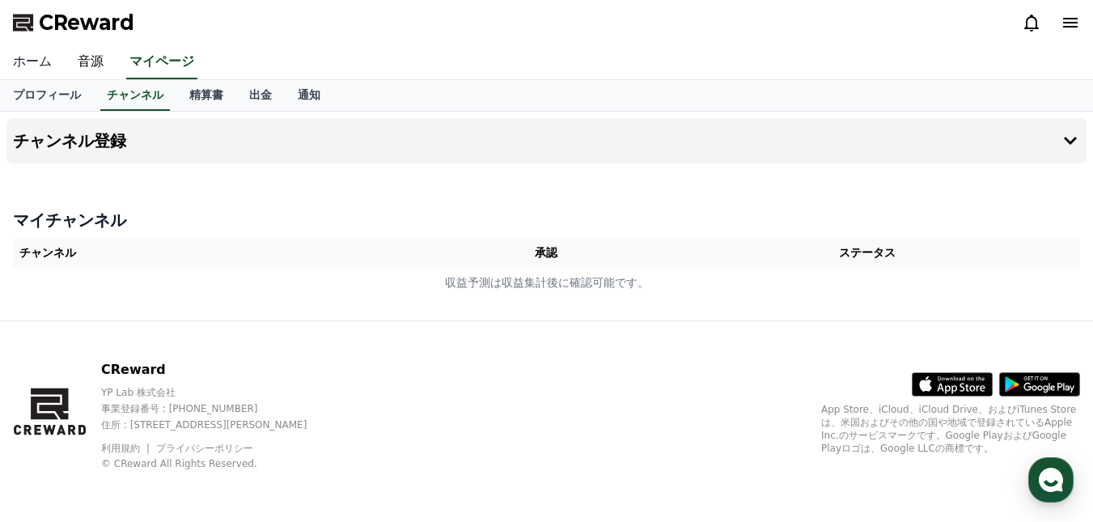
click at [31, 61] on link "ホーム" at bounding box center [32, 62] width 65 height 34
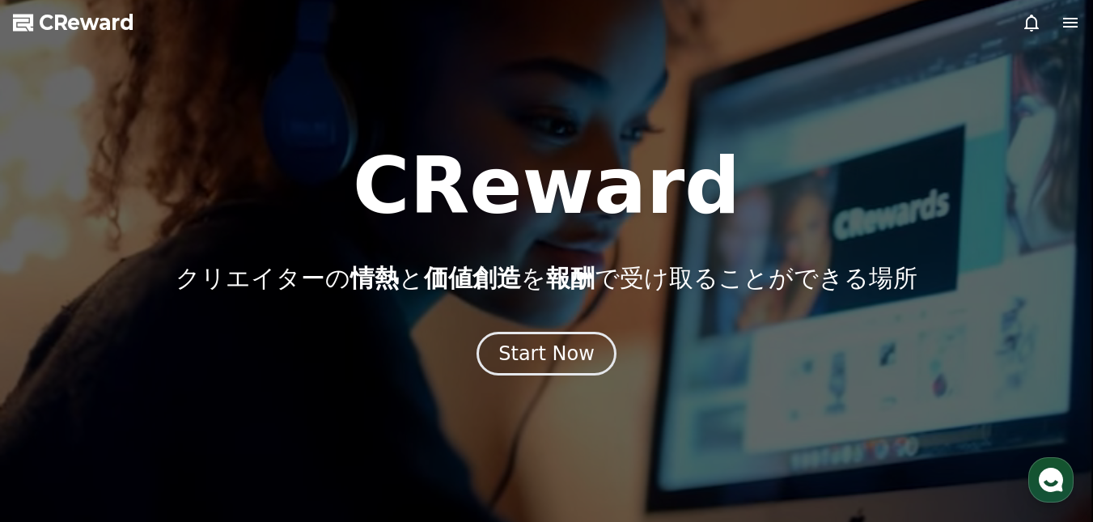
click at [1063, 22] on icon at bounding box center [1070, 23] width 15 height 10
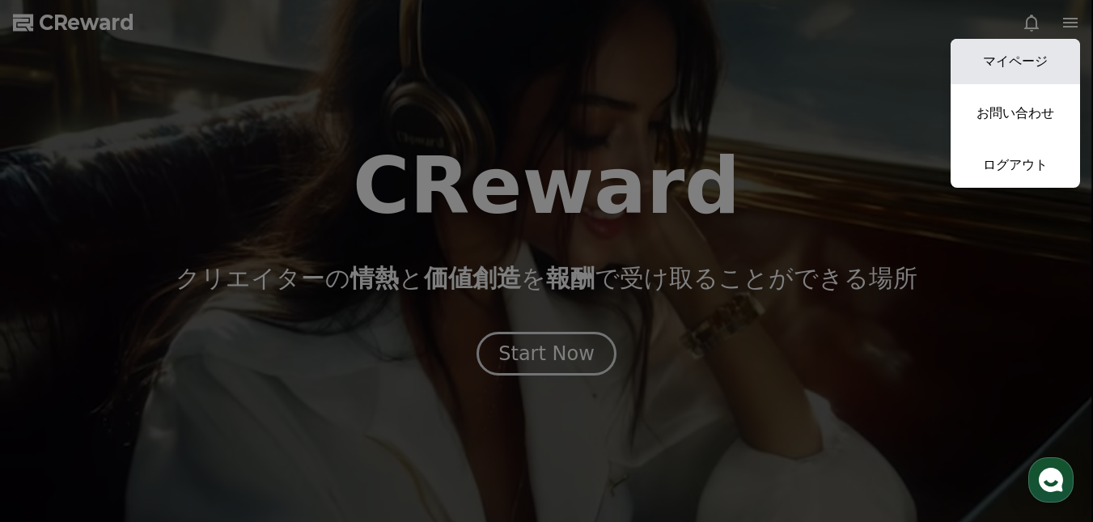
click at [1026, 53] on link "マイページ" at bounding box center [1014, 61] width 129 height 45
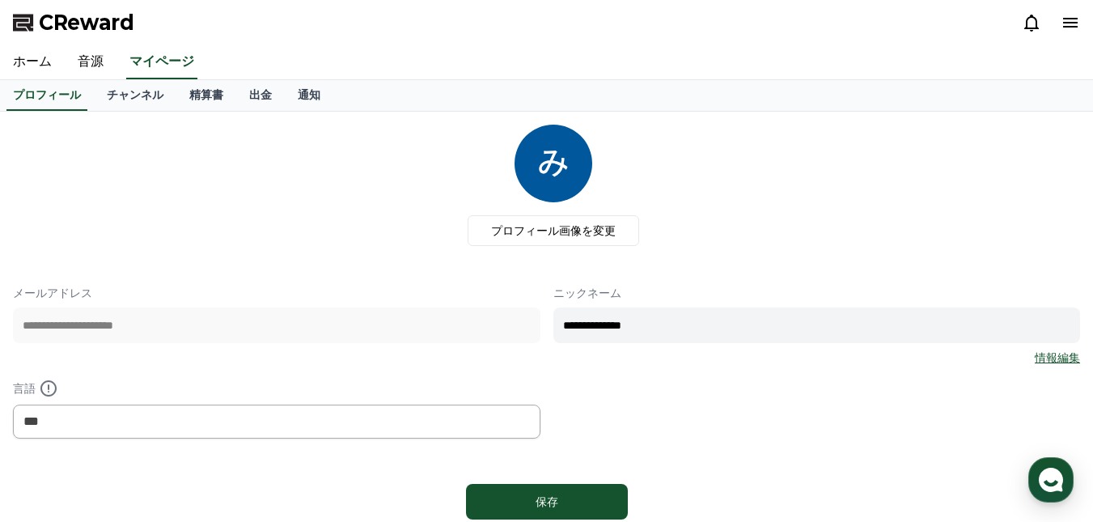
scroll to position [41, 0]
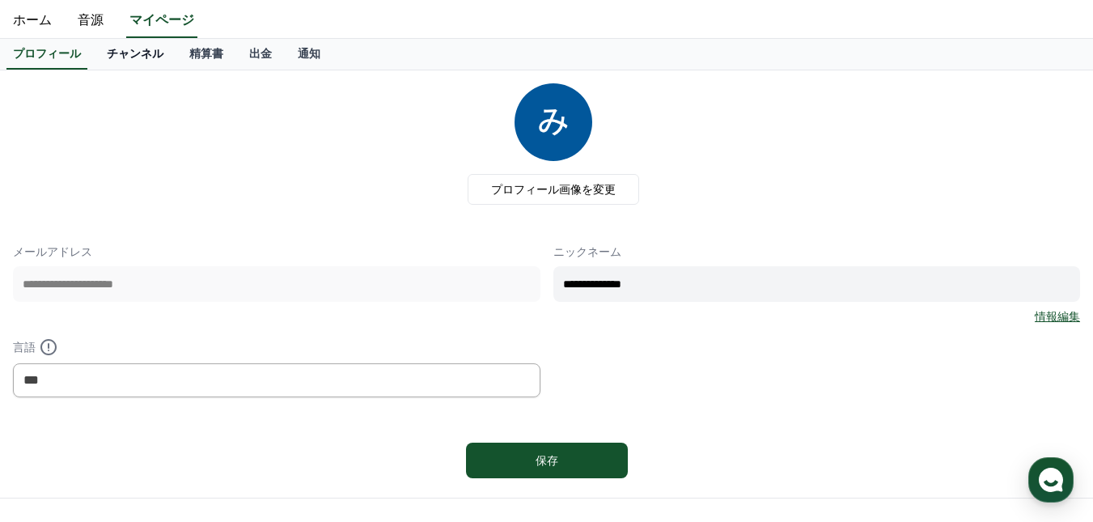
click at [113, 50] on link "チャンネル" at bounding box center [135, 54] width 83 height 31
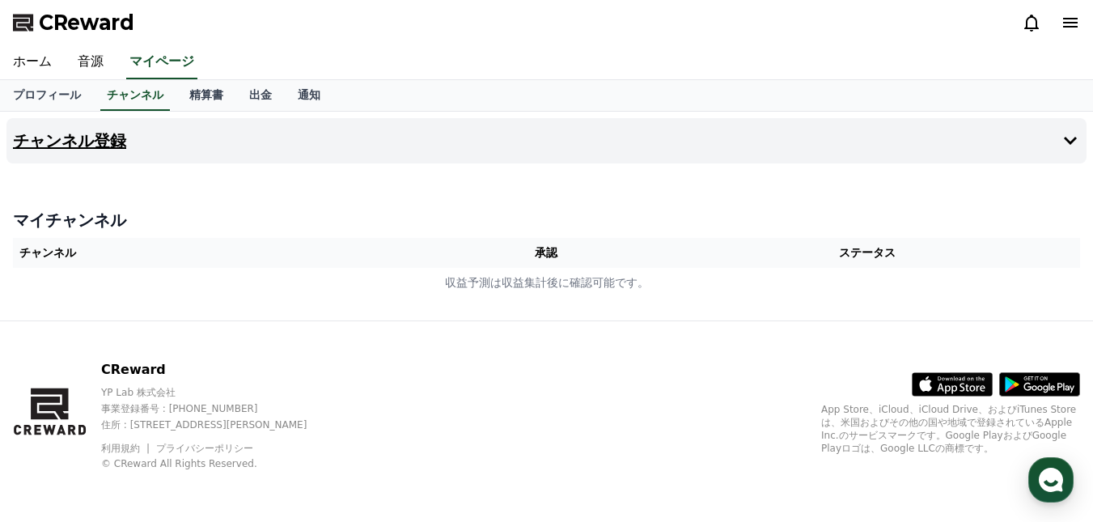
click at [67, 139] on h4 "チャンネル登録" at bounding box center [69, 141] width 113 height 18
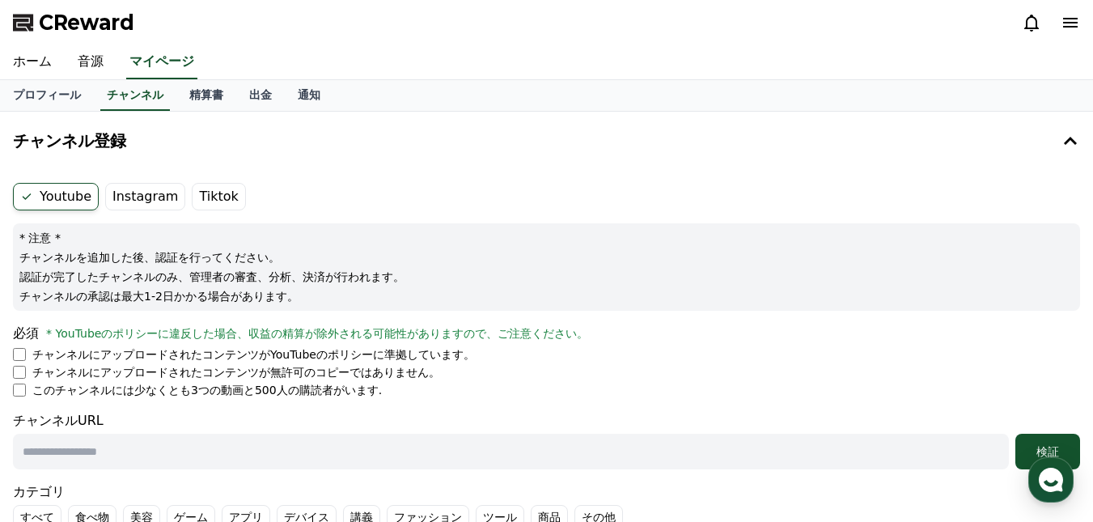
click at [131, 196] on label "Instagram" at bounding box center [145, 197] width 80 height 28
click at [137, 196] on label "Instagram" at bounding box center [145, 197] width 80 height 28
